Goal: Transaction & Acquisition: Purchase product/service

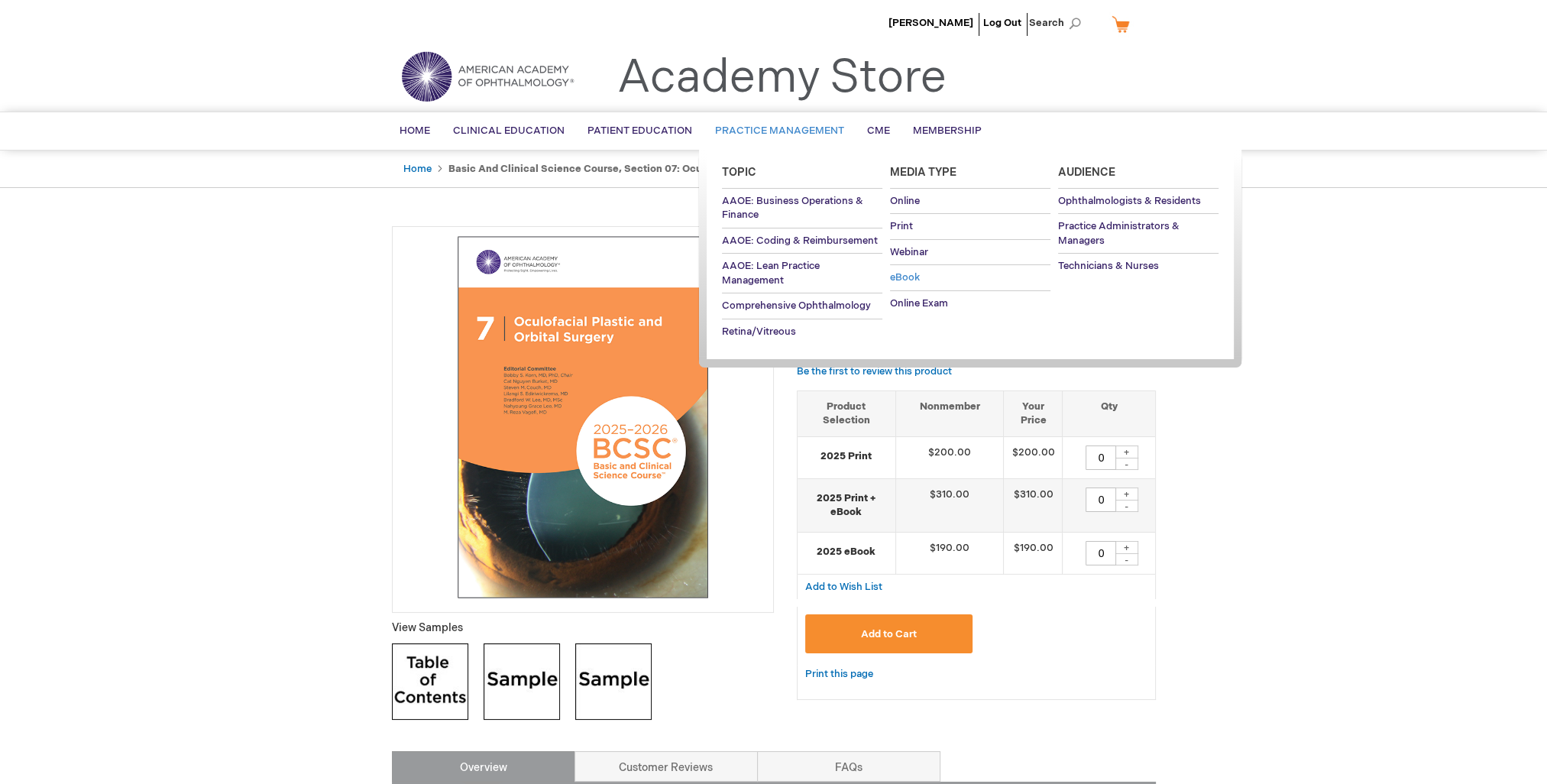
click at [908, 277] on span "eBook" at bounding box center [905, 277] width 30 height 13
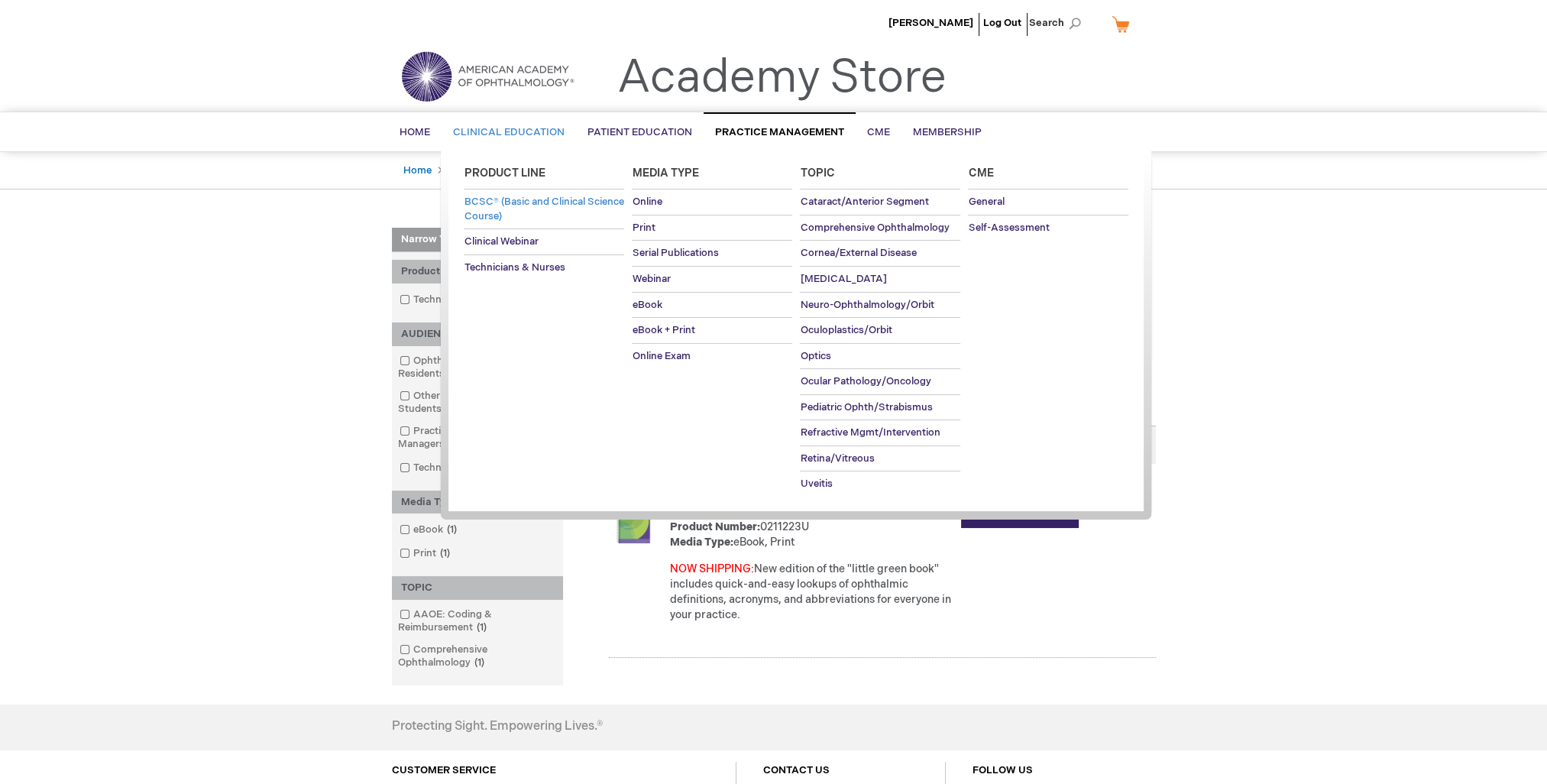
click at [479, 204] on span "BCSC® (Basic and Clinical Science Course)" at bounding box center [543, 209] width 159 height 27
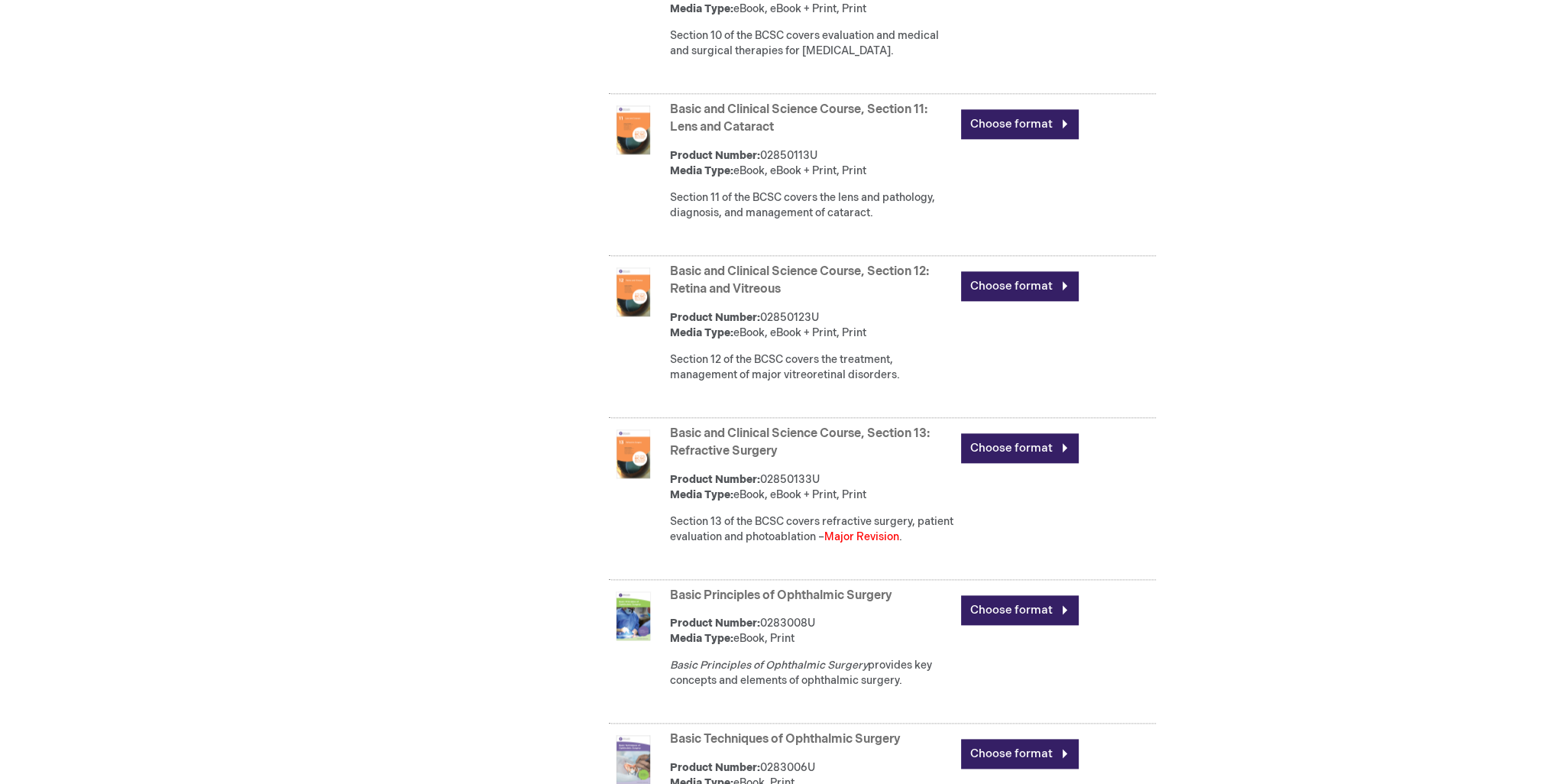
scroll to position [2368, 0]
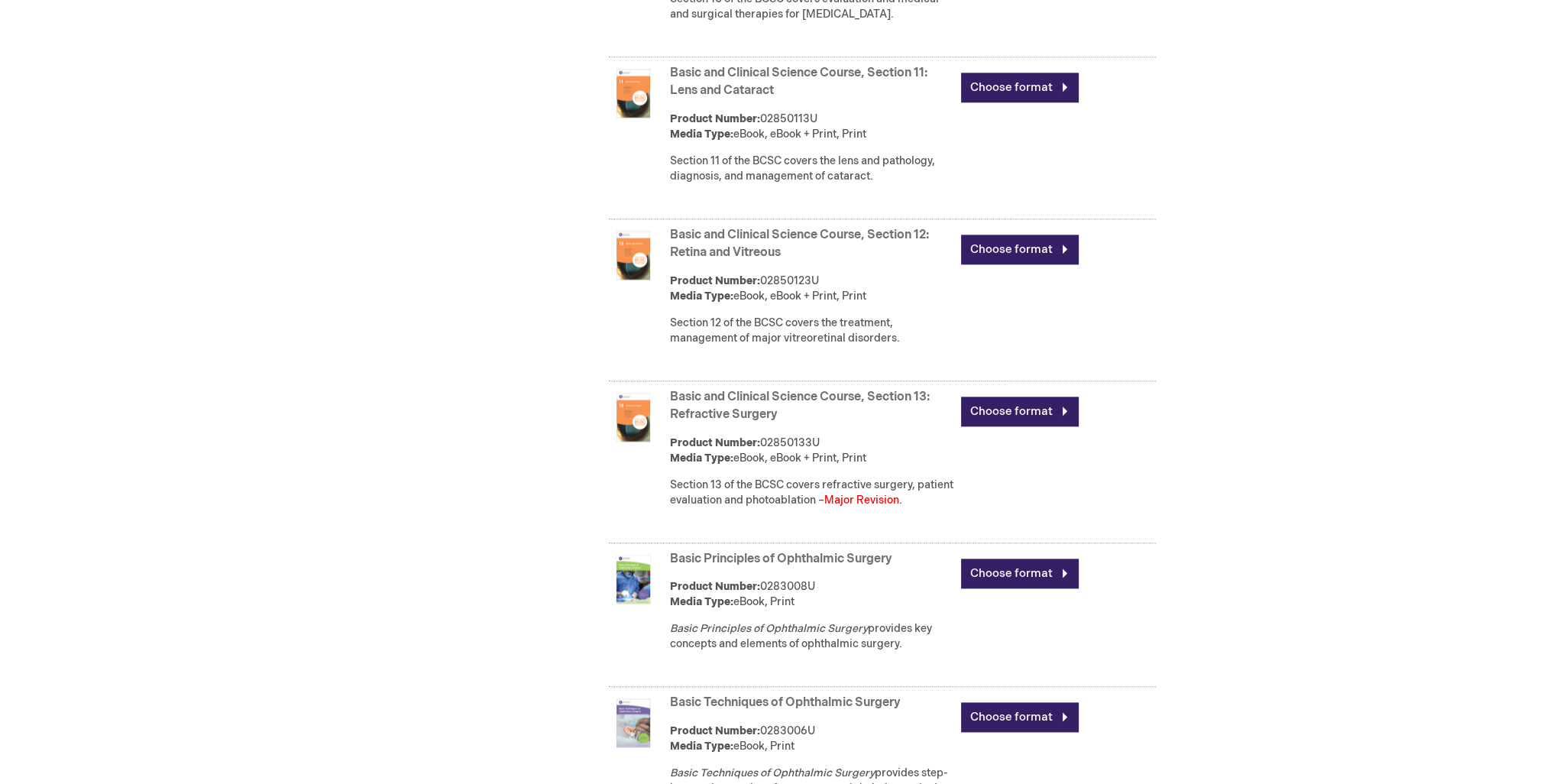
click at [675, 566] on link "Basic Principles of Ophthalmic Surgery" at bounding box center [781, 559] width 223 height 15
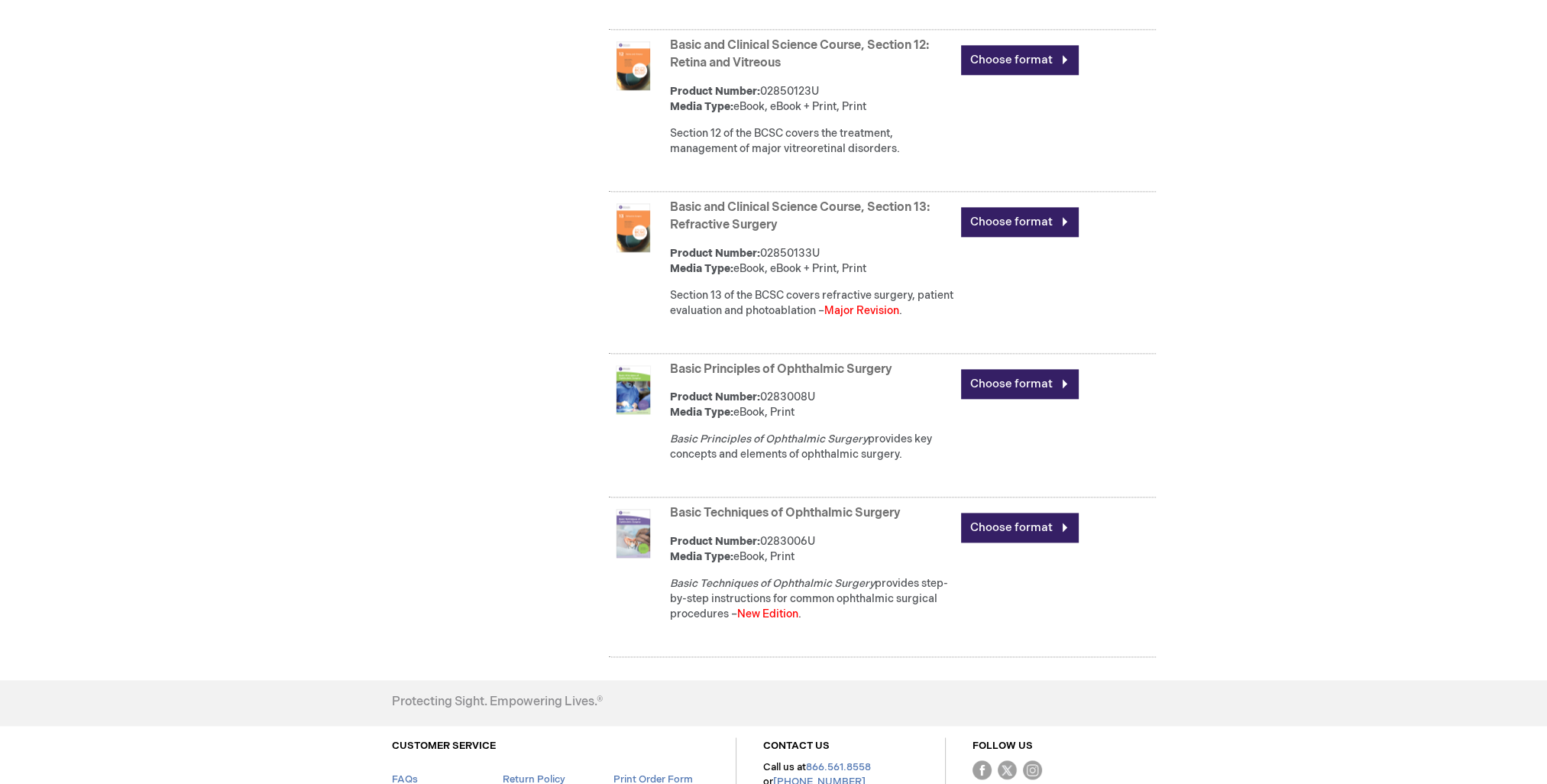
scroll to position [2724, 0]
